Goal: Transaction & Acquisition: Obtain resource

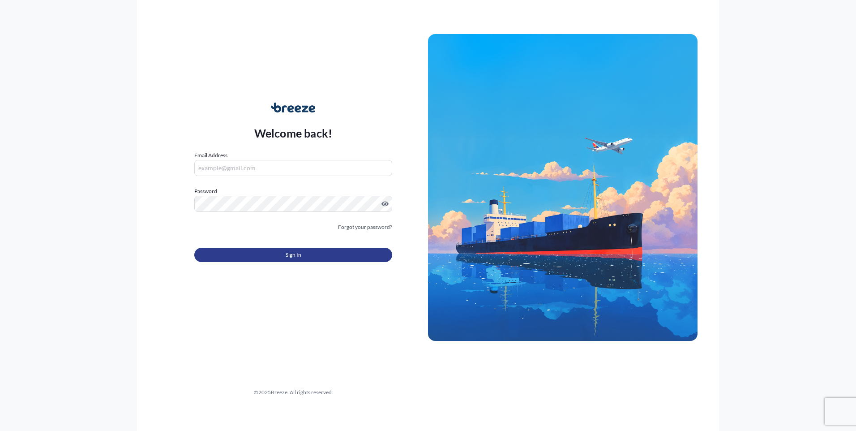
type input "[PERSON_NAME][EMAIL_ADDRESS][DOMAIN_NAME]"
click at [282, 255] on button "Sign In" at bounding box center [293, 255] width 198 height 14
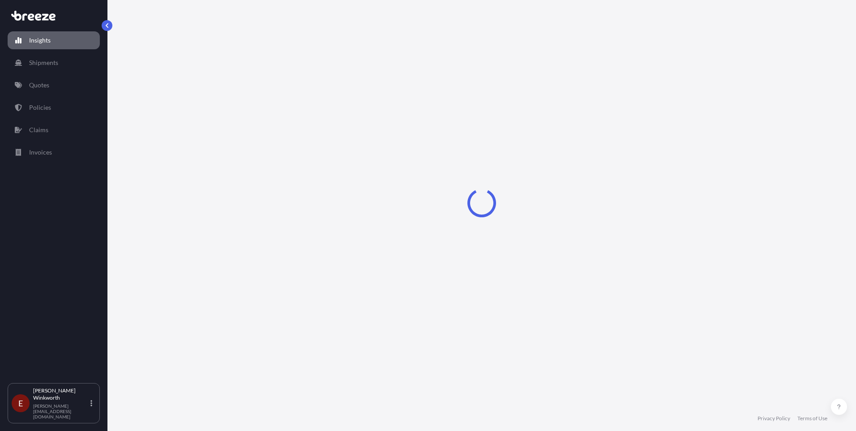
select select "2025"
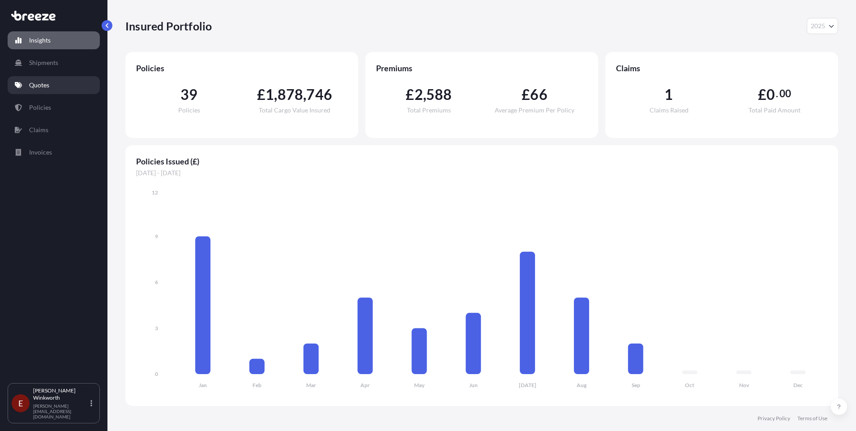
click at [45, 85] on p "Quotes" at bounding box center [39, 85] width 20 height 9
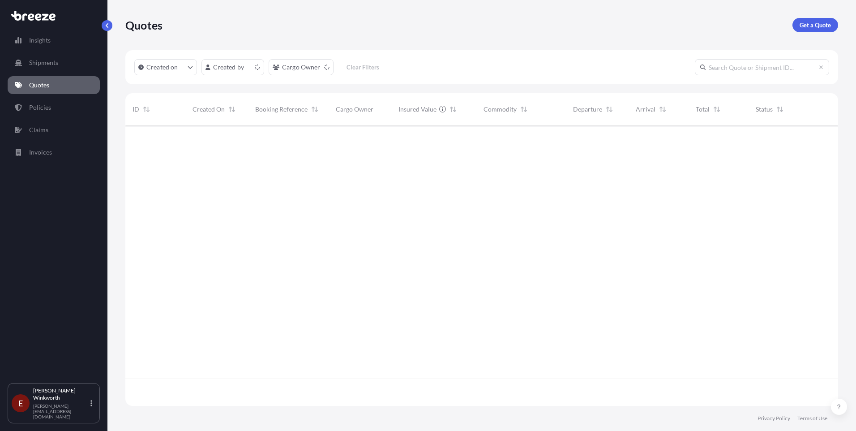
scroll to position [278, 706]
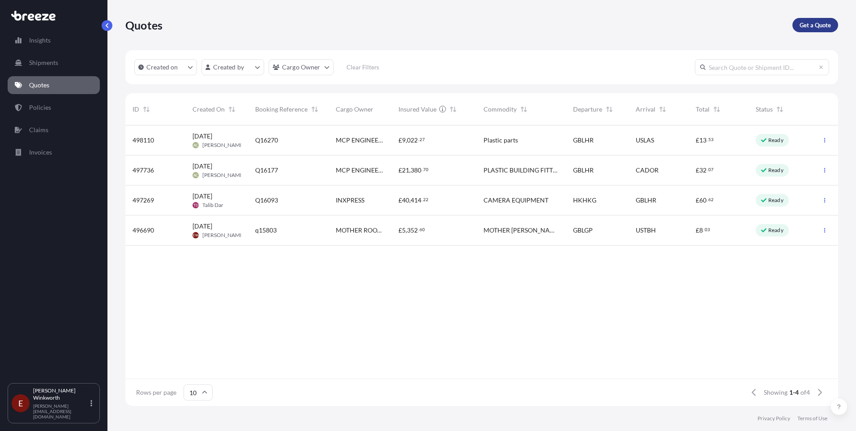
click at [810, 26] on p "Get a Quote" at bounding box center [814, 25] width 31 height 9
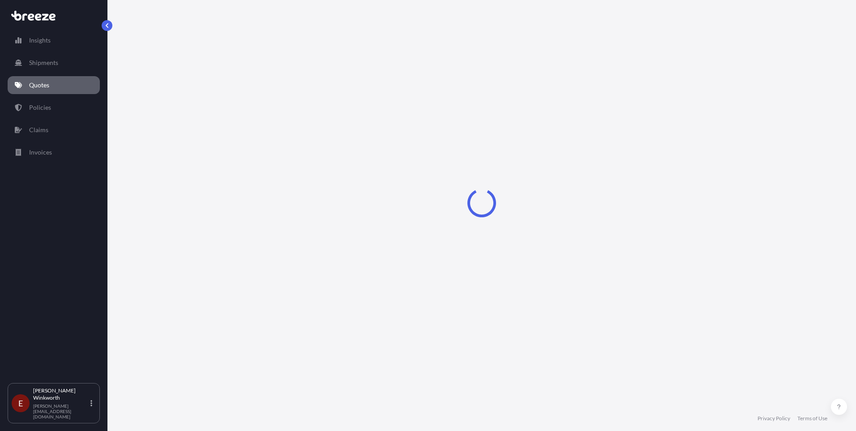
select select "Sea"
select select "1"
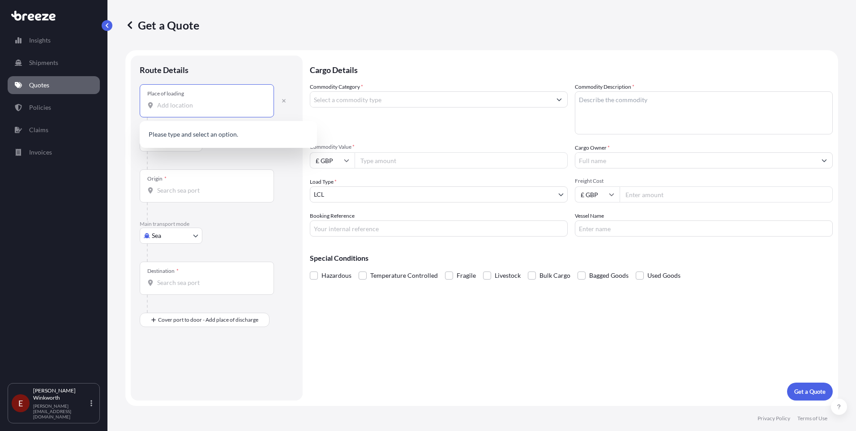
click at [187, 104] on input "Place of loading" at bounding box center [210, 105] width 106 height 9
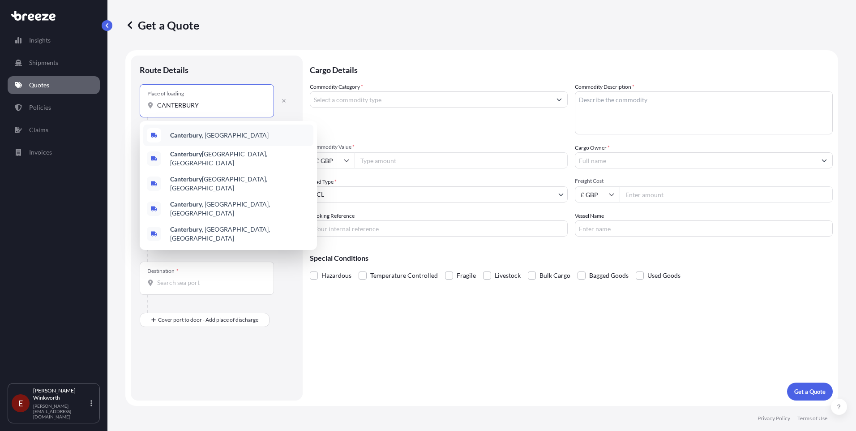
click at [195, 136] on b "Canterbury" at bounding box center [186, 135] width 32 height 8
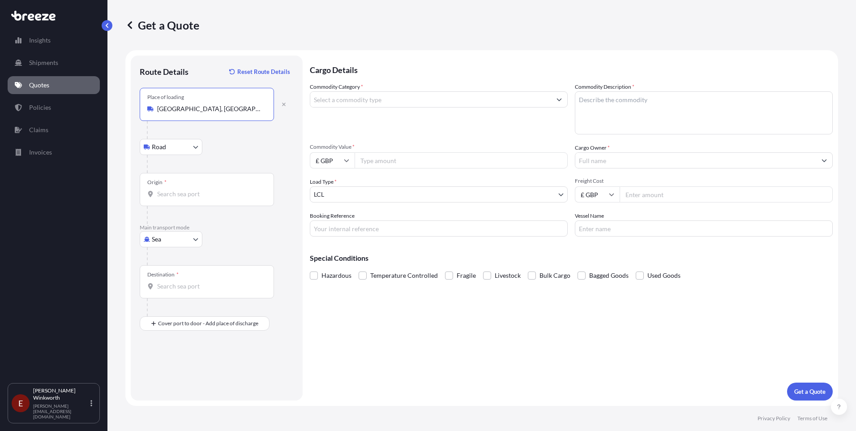
type input "[GEOGRAPHIC_DATA], [GEOGRAPHIC_DATA]"
click at [171, 195] on input "Origin *" at bounding box center [210, 193] width 106 height 9
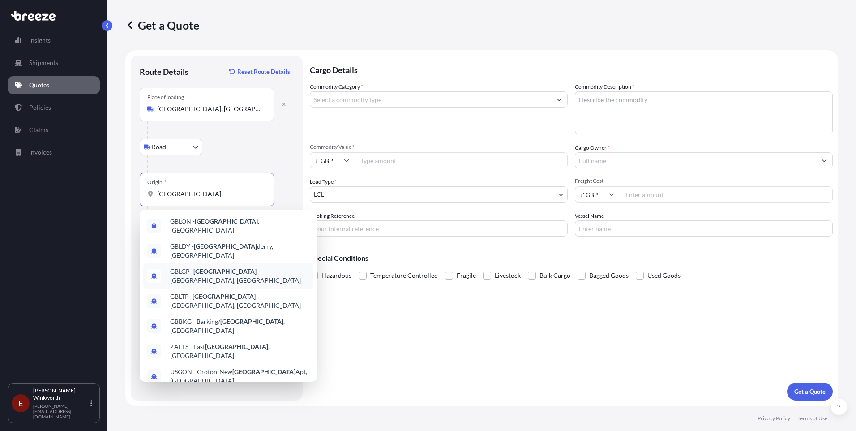
click at [232, 267] on span "GBLGP - [GEOGRAPHIC_DATA], [GEOGRAPHIC_DATA]" at bounding box center [240, 276] width 140 height 18
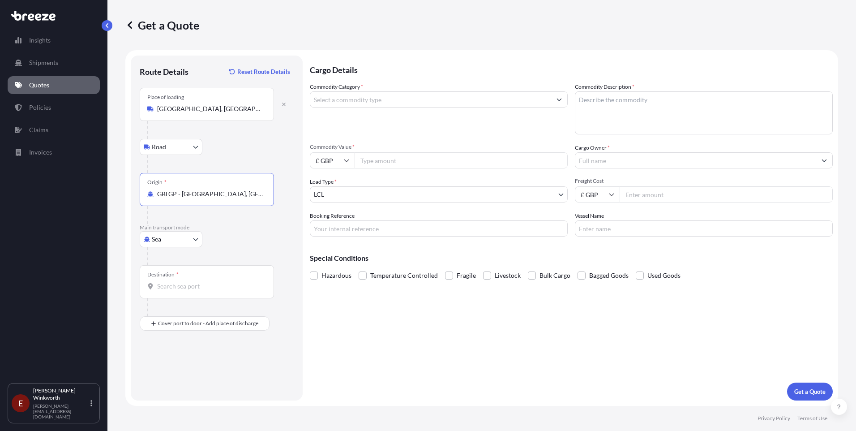
type input "GBLGP - [GEOGRAPHIC_DATA], [GEOGRAPHIC_DATA]"
click at [155, 287] on div at bounding box center [206, 286] width 119 height 9
click at [157, 287] on input "Destination *" at bounding box center [210, 286] width 106 height 9
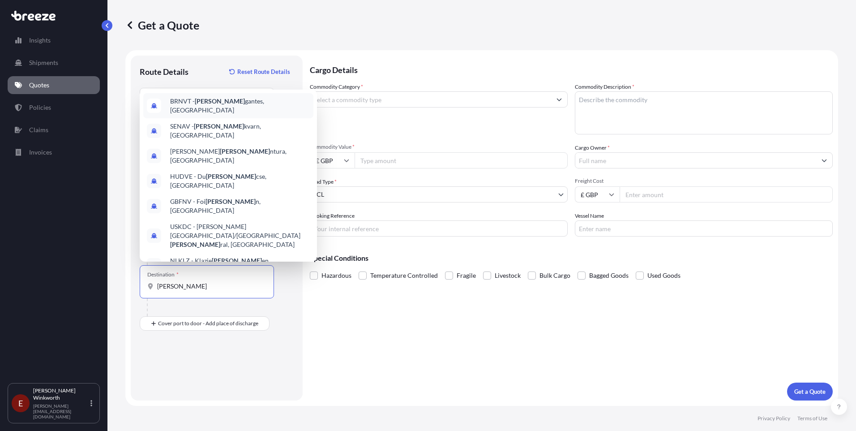
click at [216, 105] on span "BRNVT - [PERSON_NAME], [GEOGRAPHIC_DATA]" at bounding box center [240, 106] width 140 height 18
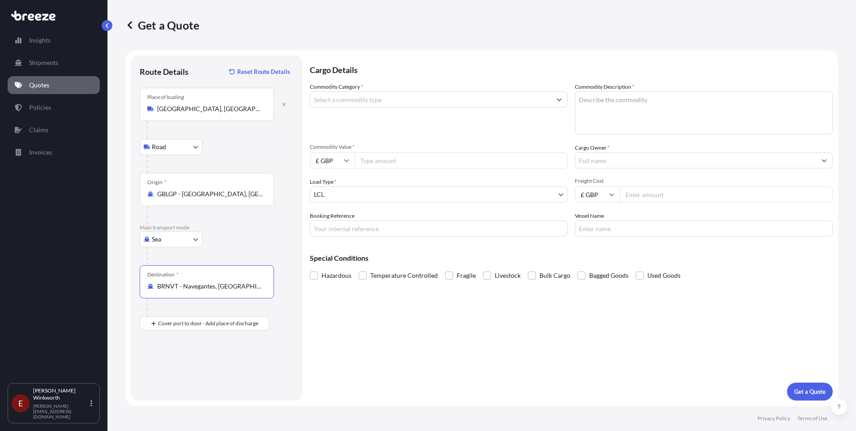
type input "BRNVT - Navegantes, [GEOGRAPHIC_DATA]"
click at [562, 196] on body "Insights Shipments Quotes Policies Claims Invoices E [PERSON_NAME] [PERSON_NAME…" at bounding box center [428, 215] width 856 height 431
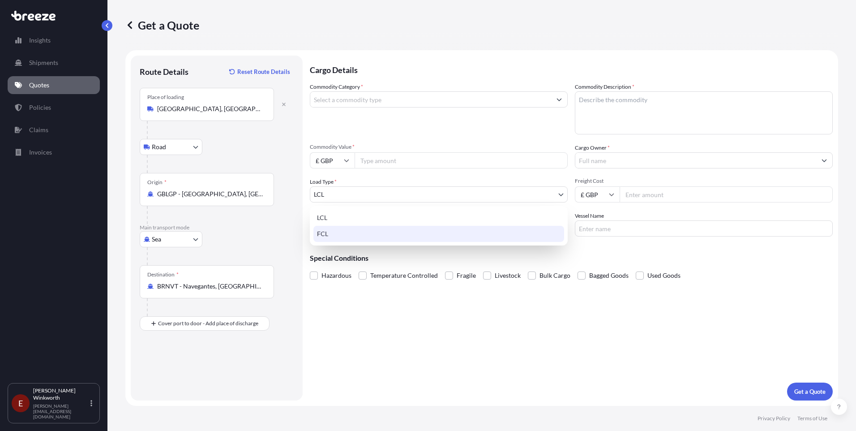
click at [381, 236] on div "FCL" at bounding box center [438, 234] width 251 height 16
select select "2"
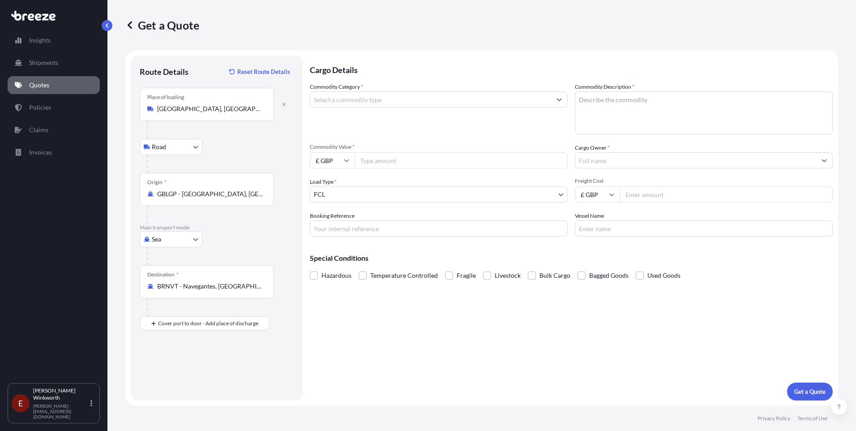
click at [374, 161] on input "Commodity Value *" at bounding box center [460, 160] width 213 height 16
type input "74108"
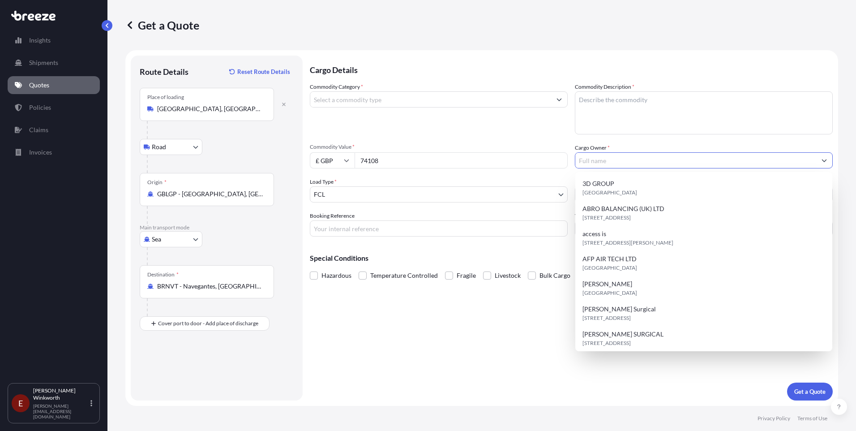
click at [590, 161] on input "Cargo Owner *" at bounding box center [695, 160] width 241 height 16
click at [588, 163] on input "Cargo Owner *" at bounding box center [695, 160] width 241 height 16
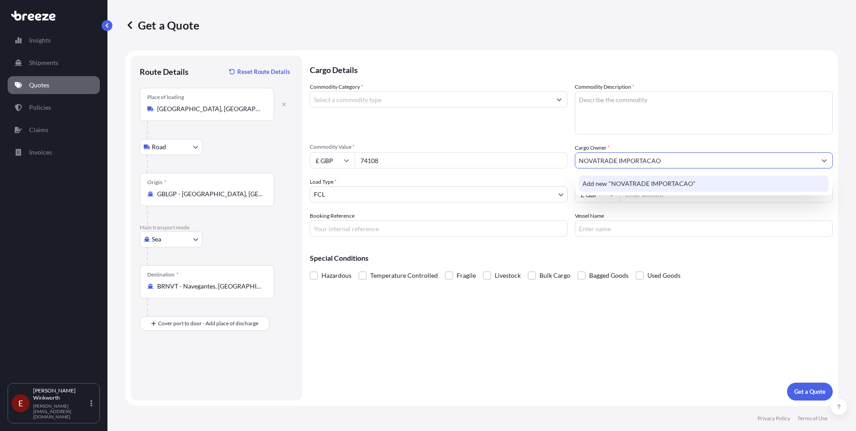
type input "NOVATRADE IMPORTACAO"
click at [581, 101] on textarea "Commodity Description *" at bounding box center [704, 112] width 258 height 43
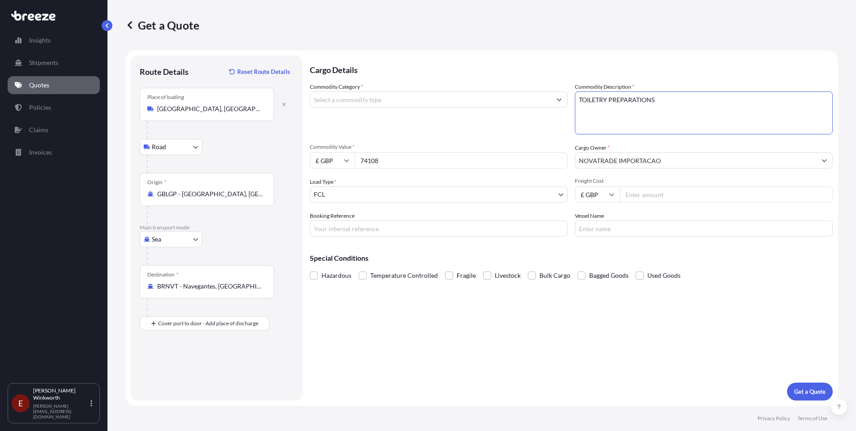
type textarea "TOILETRY PREPARATIONS"
click at [628, 196] on input "Freight Cost" at bounding box center [725, 194] width 213 height 16
type input "3880"
click at [323, 229] on input "Booking Reference" at bounding box center [439, 228] width 258 height 16
type input "H205303"
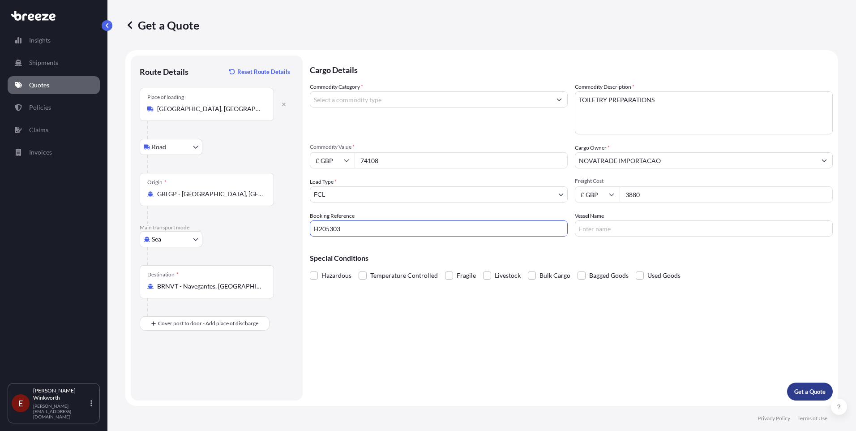
click at [810, 390] on p "Get a Quote" at bounding box center [809, 391] width 31 height 9
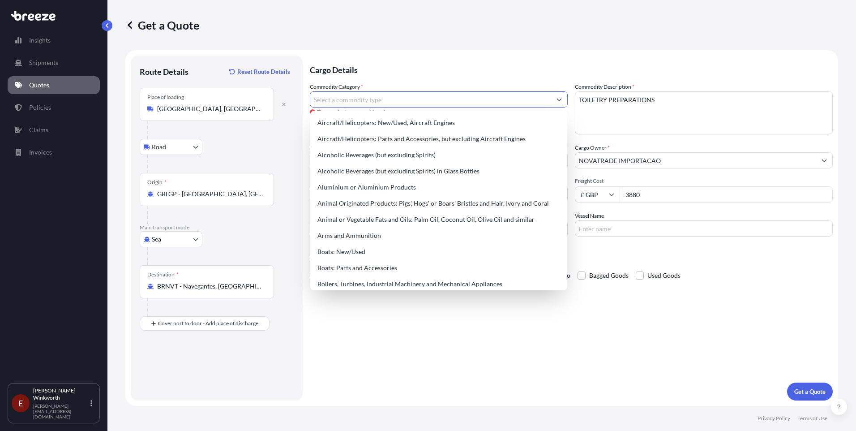
click at [560, 100] on icon "Show suggestions" at bounding box center [559, 99] width 5 height 3
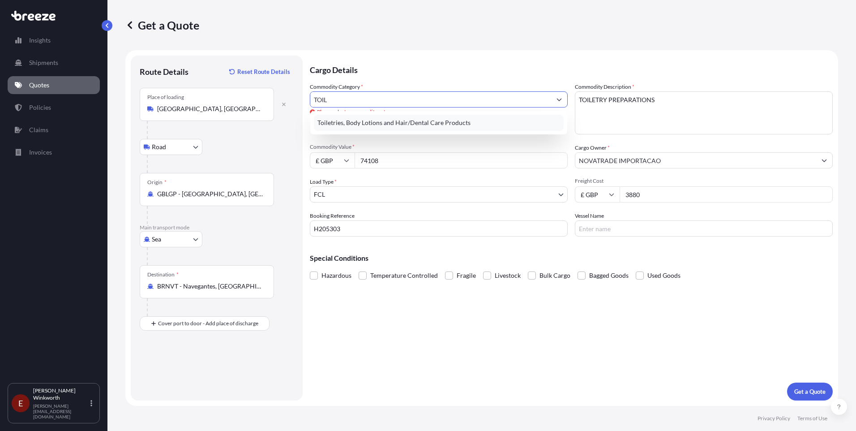
click at [420, 120] on div "Toiletries, Body Lotions and Hair/Dental Care Products" at bounding box center [439, 123] width 250 height 16
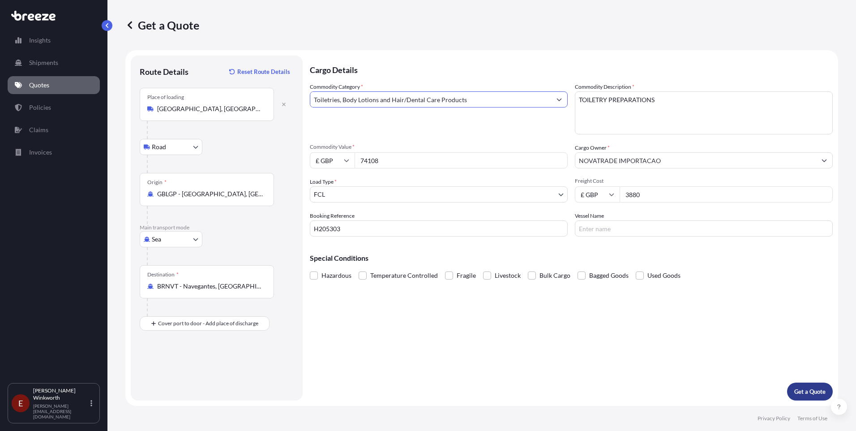
type input "Toiletries, Body Lotions and Hair/Dental Care Products"
click at [807, 392] on p "Get a Quote" at bounding box center [809, 391] width 31 height 9
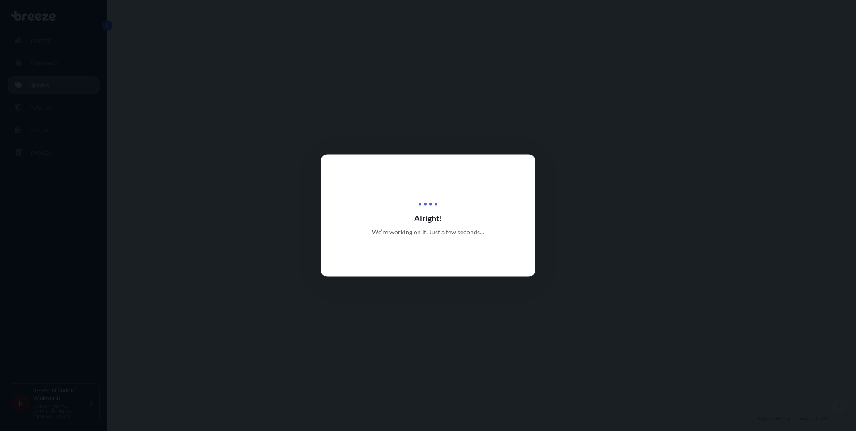
select select "Road"
select select "Sea"
select select "2"
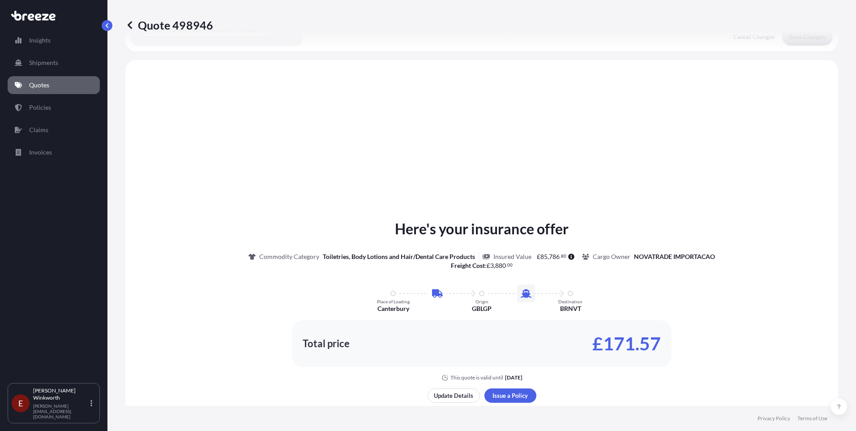
scroll to position [305, 0]
